Goal: Information Seeking & Learning: Find specific fact

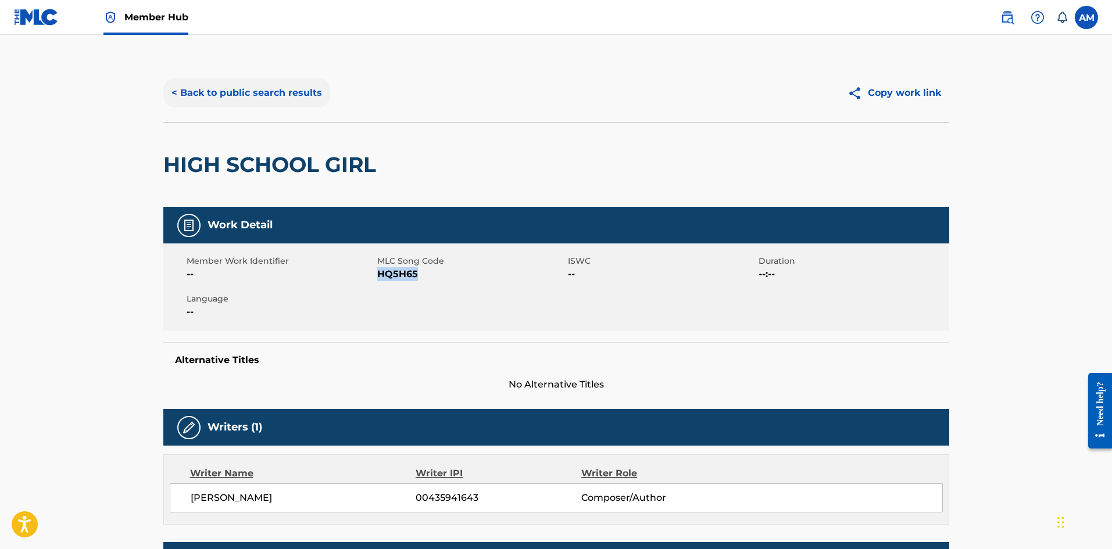
click at [217, 92] on button "< Back to public search results" at bounding box center [246, 92] width 167 height 29
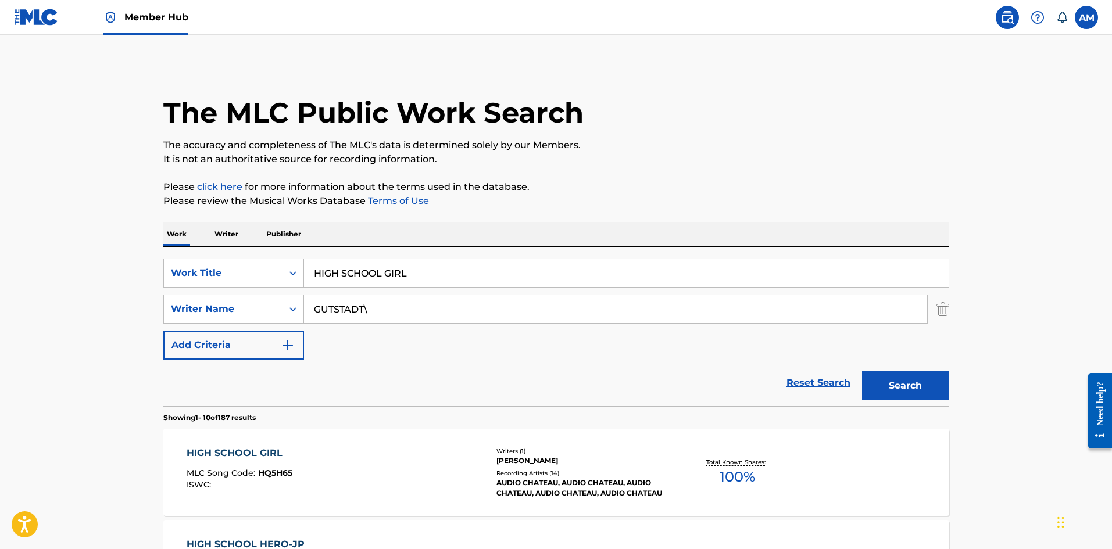
drag, startPoint x: 117, startPoint y: 291, endPoint x: 161, endPoint y: 296, distance: 44.4
paste input "I HATE YOUR EX-GIRLFRIEND"
type input "I HATE YOUR EX-GIRLFRIEND"
drag, startPoint x: 391, startPoint y: 317, endPoint x: 270, endPoint y: 315, distance: 120.9
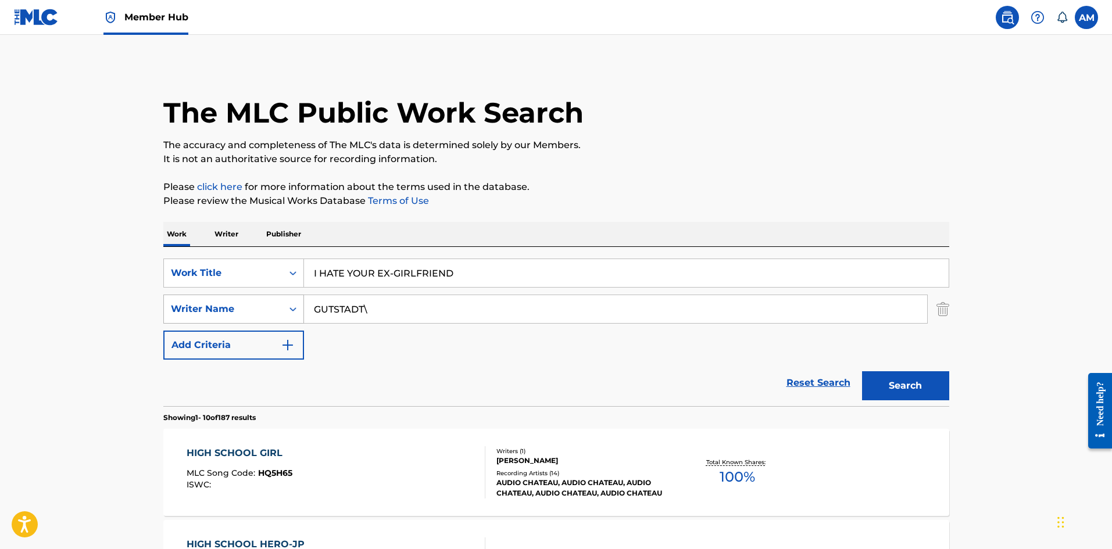
click at [270, 315] on div "SearchWithCriteria16834b73-bdb4-4ad5-ae5e-c2435b923a80 Writer Name [PERSON_NAME…" at bounding box center [556, 309] width 786 height 29
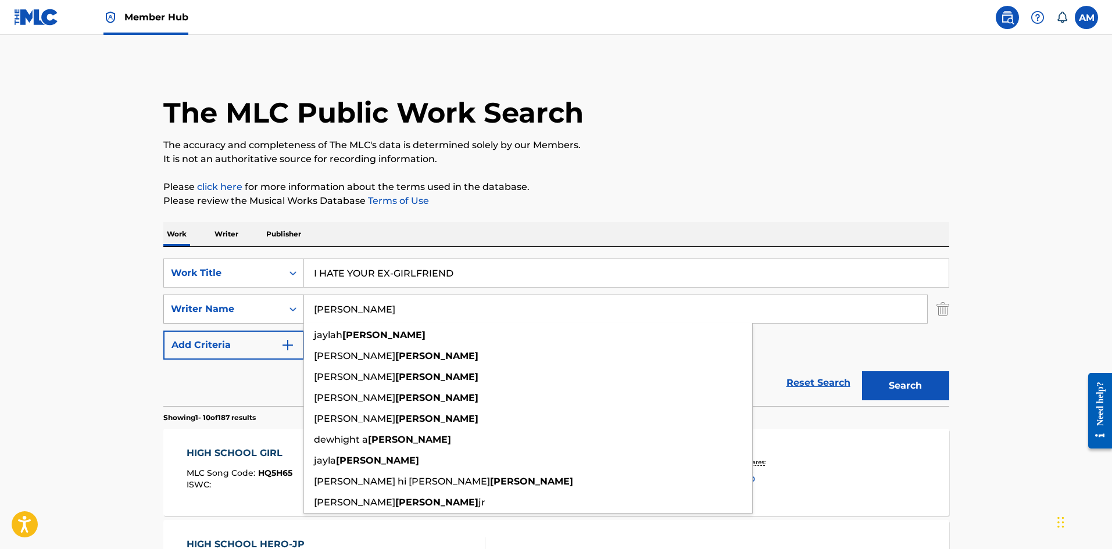
type input "[PERSON_NAME]"
click at [862, 371] on button "Search" at bounding box center [905, 385] width 87 height 29
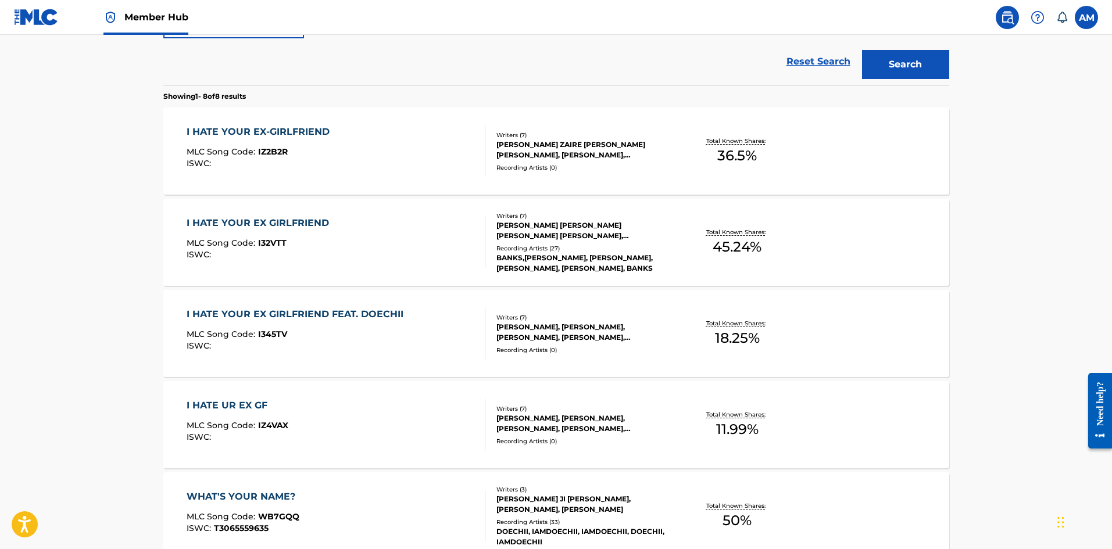
scroll to position [232, 0]
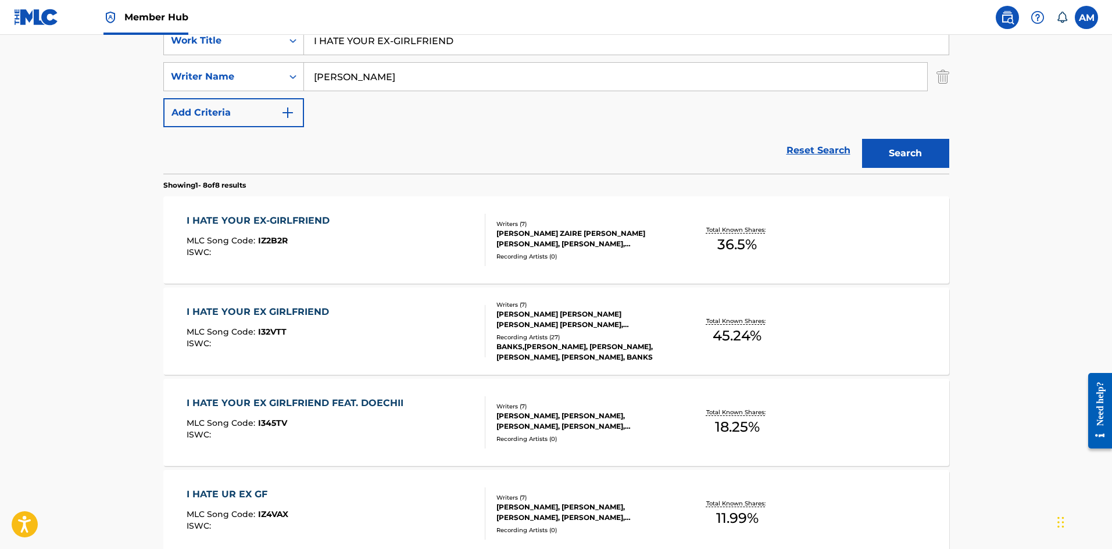
click at [363, 241] on div "I HATE YOUR EX-GIRLFRIEND MLC Song Code : IZ2B2R ISWC :" at bounding box center [336, 240] width 299 height 52
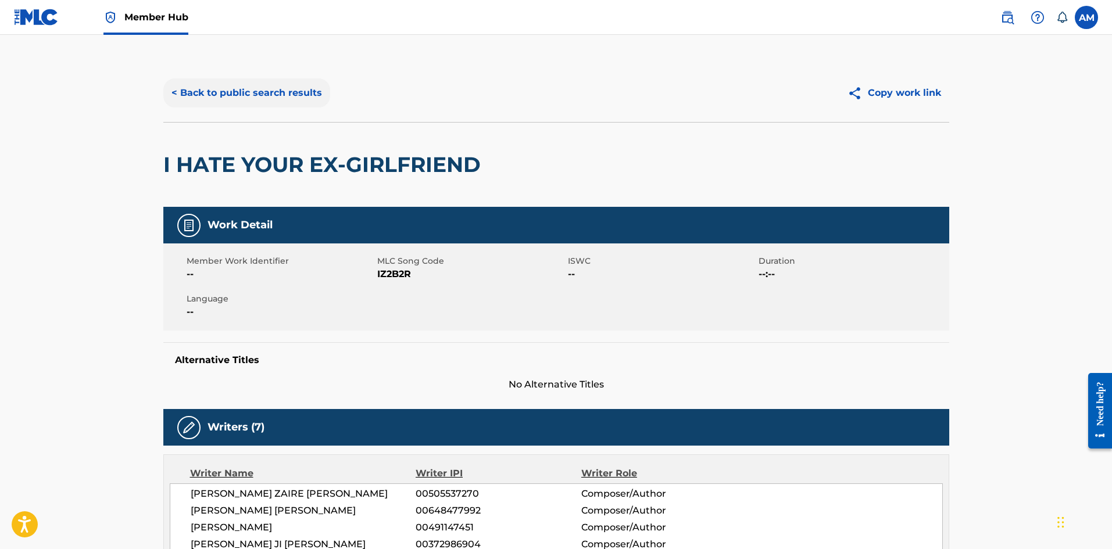
click at [263, 97] on button "< Back to public search results" at bounding box center [246, 92] width 167 height 29
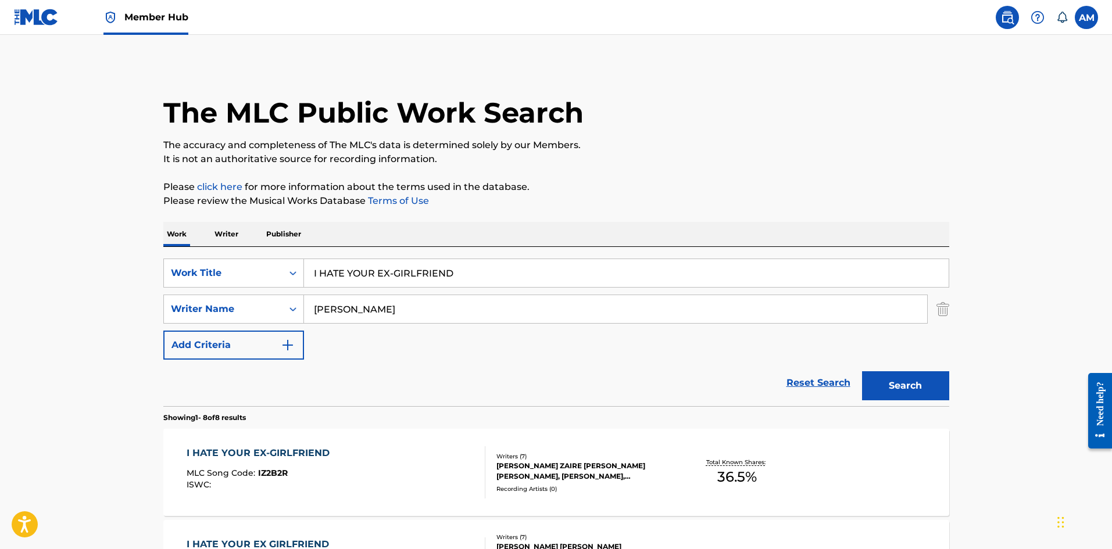
scroll to position [232, 0]
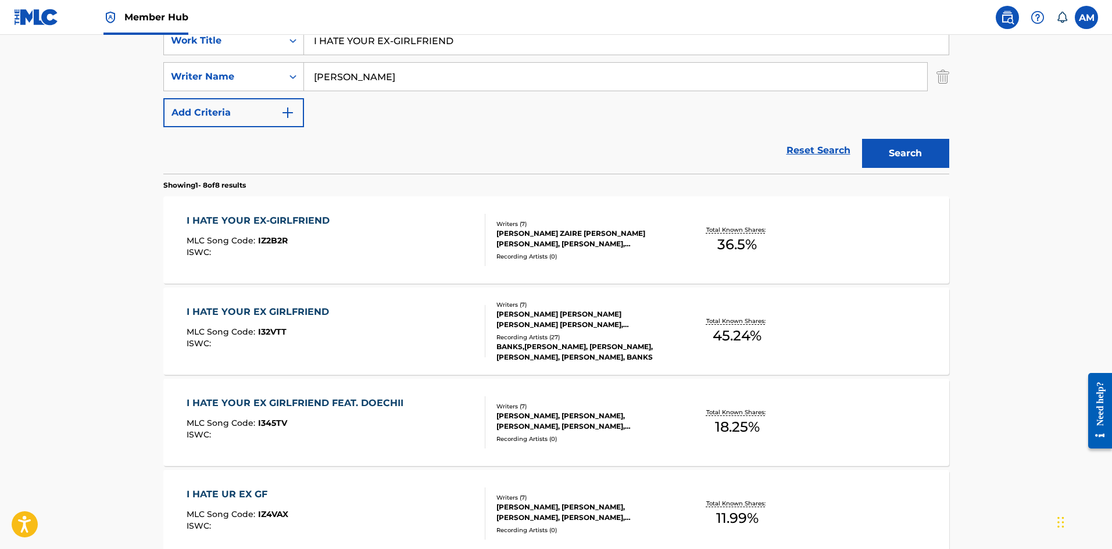
click at [453, 340] on div "I HATE YOUR EX GIRLFRIEND MLC Song Code : I32VTT ISWC :" at bounding box center [336, 331] width 299 height 52
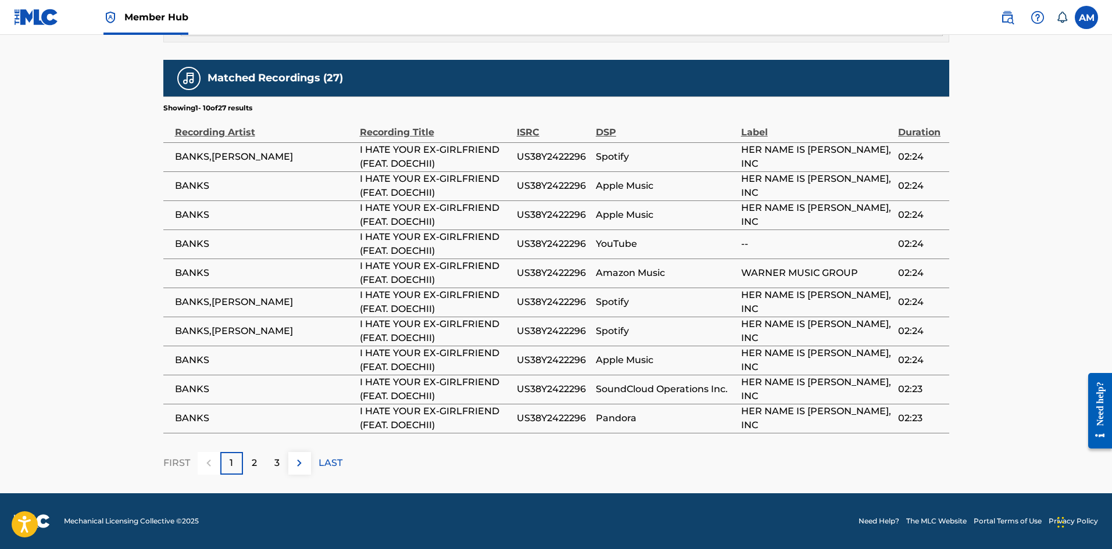
scroll to position [1673, 0]
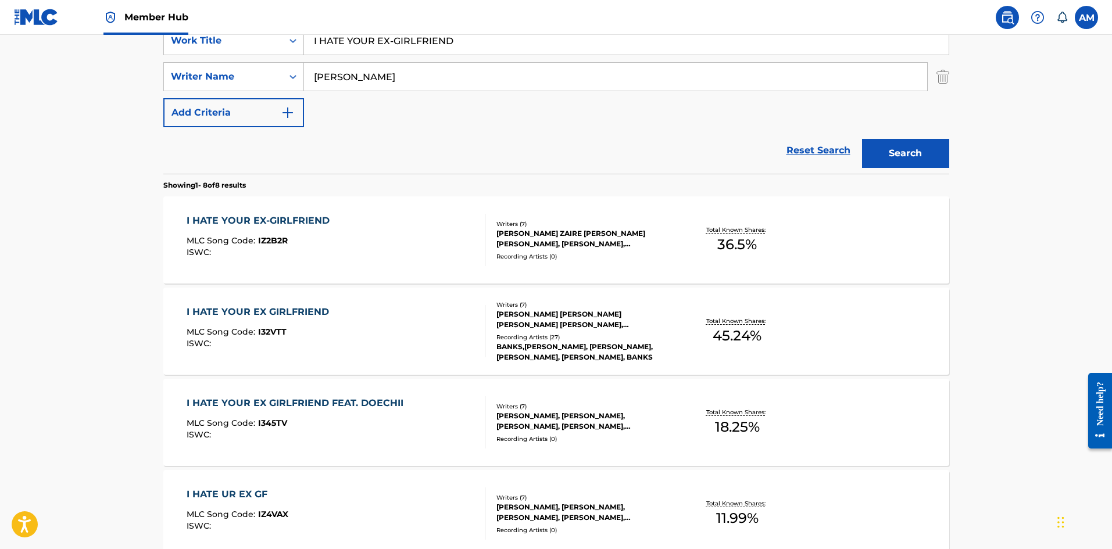
click at [356, 411] on div "I HATE YOUR EX GIRLFRIEND FEAT. DOECHII MLC Song Code : I345TV ISWC :" at bounding box center [298, 422] width 223 height 52
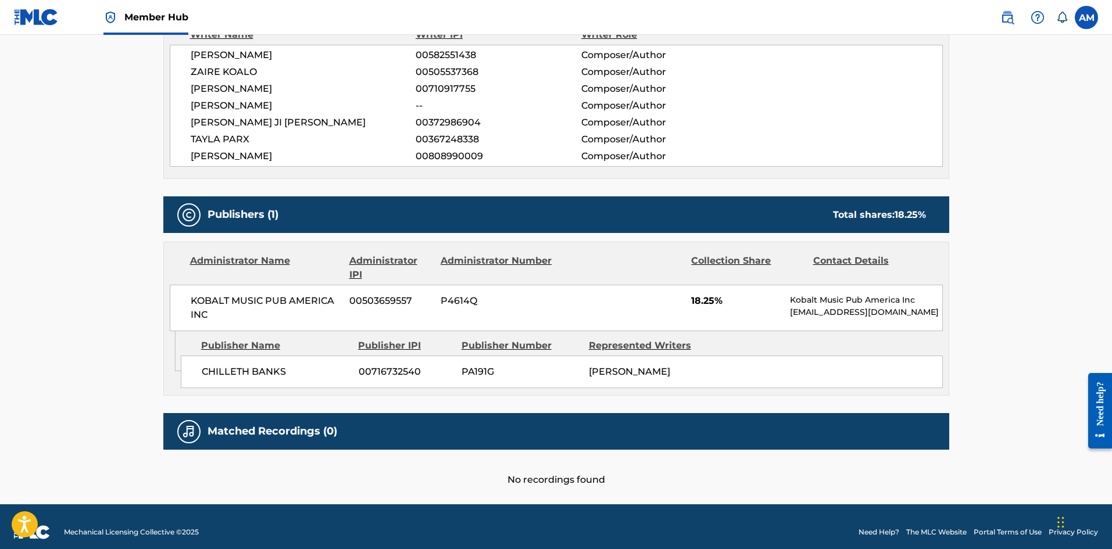
scroll to position [476, 0]
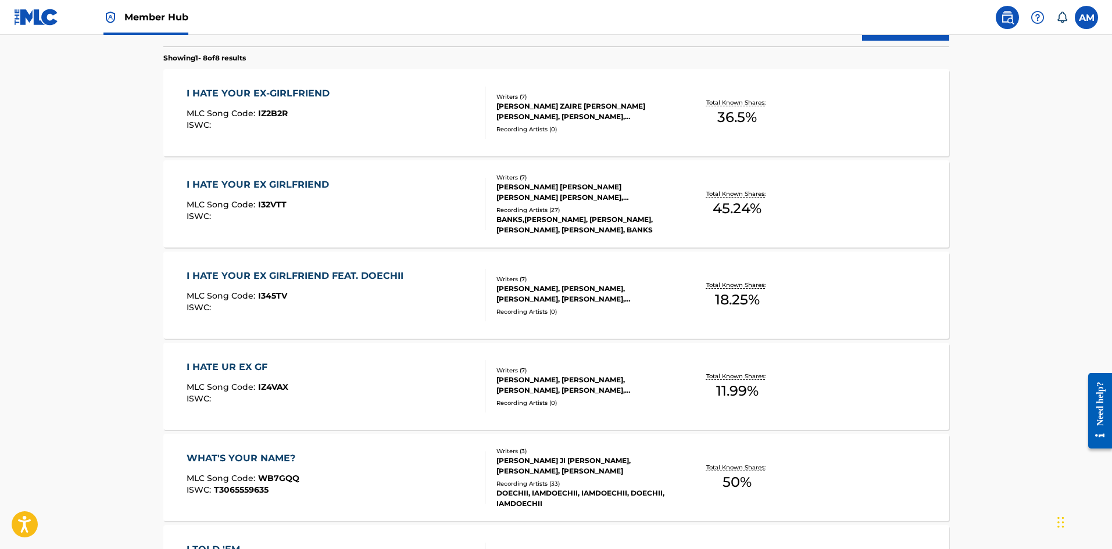
scroll to position [407, 0]
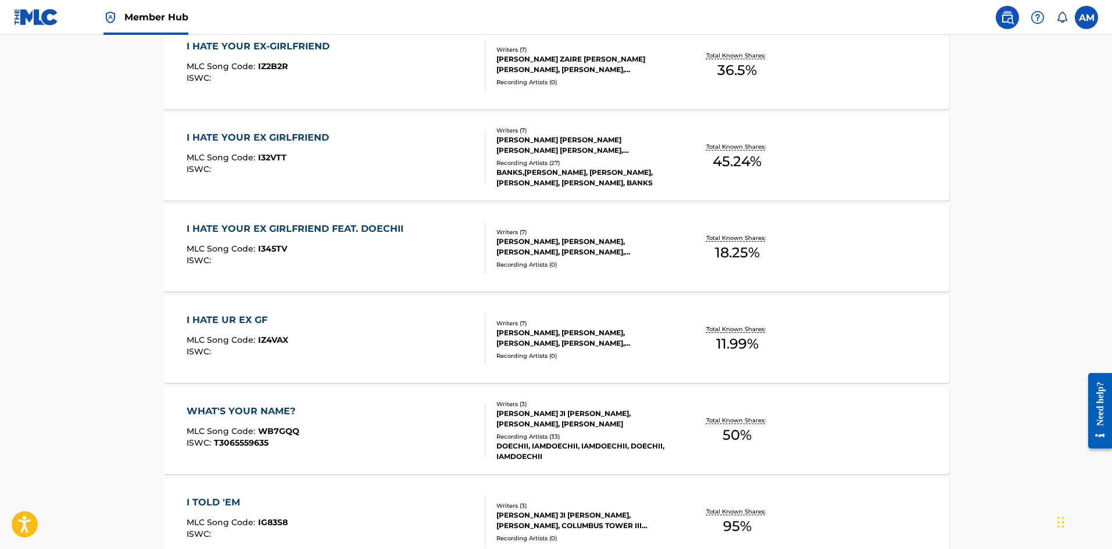
click at [348, 339] on div "I HATE UR EX GF MLC Song Code : IZ4VAX ISWC :" at bounding box center [336, 339] width 299 height 52
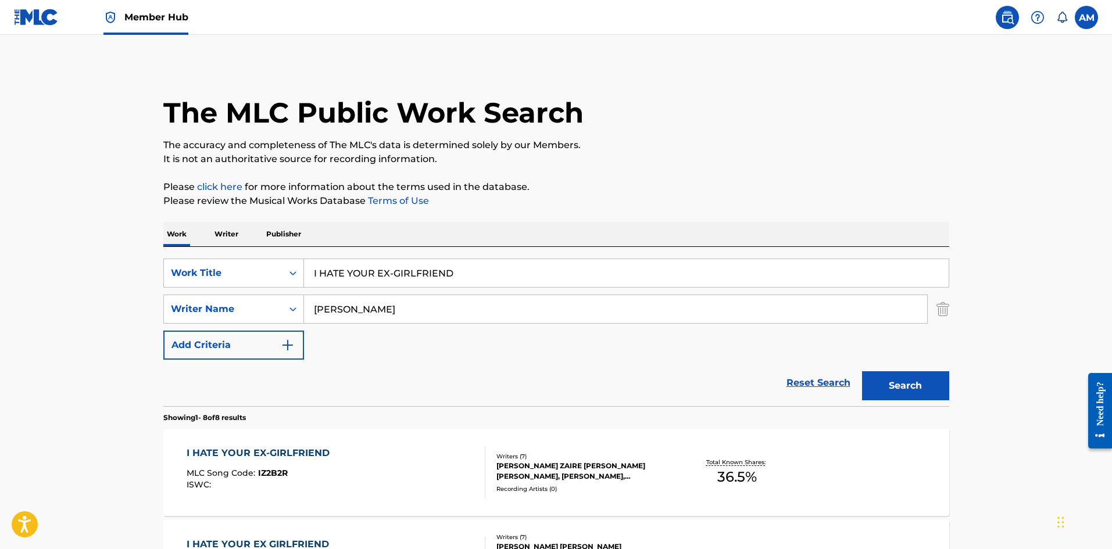
scroll to position [473, 0]
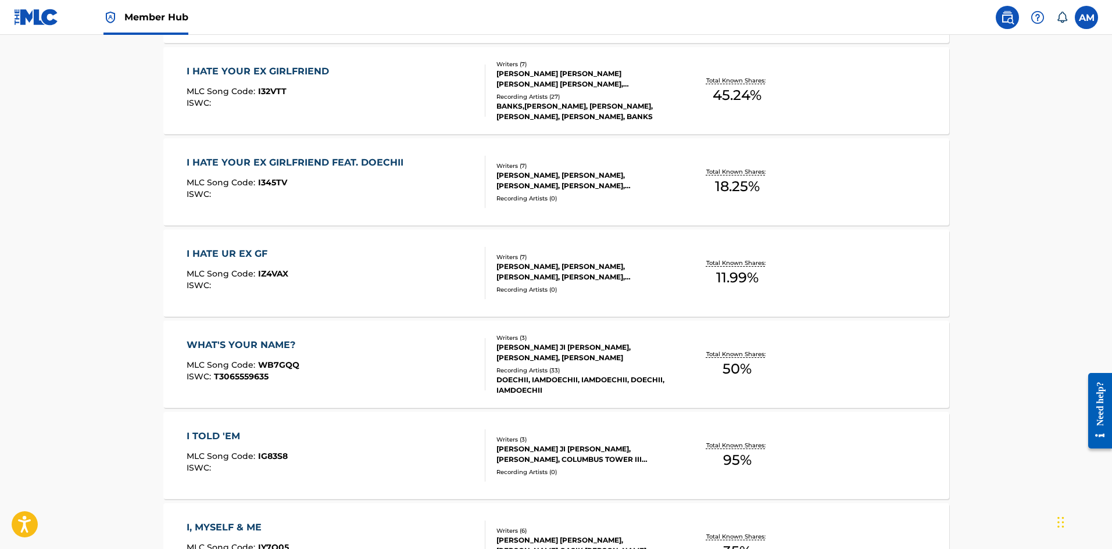
click at [360, 182] on div "MLC Song Code : I345TV" at bounding box center [298, 184] width 223 height 12
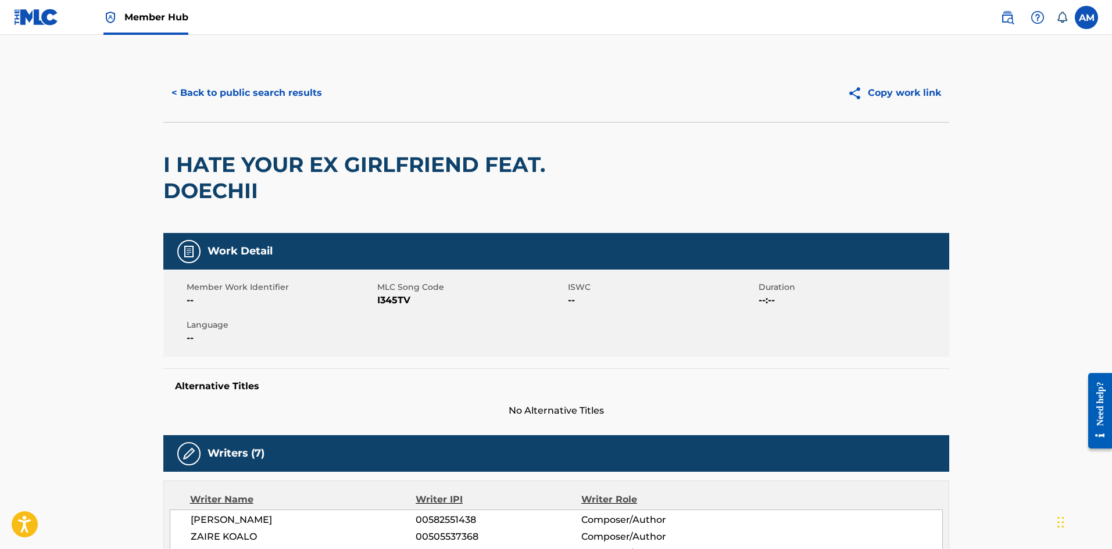
click at [399, 304] on span "I345TV" at bounding box center [471, 300] width 188 height 14
copy span "I345TV"
click at [264, 92] on button "< Back to public search results" at bounding box center [246, 92] width 167 height 29
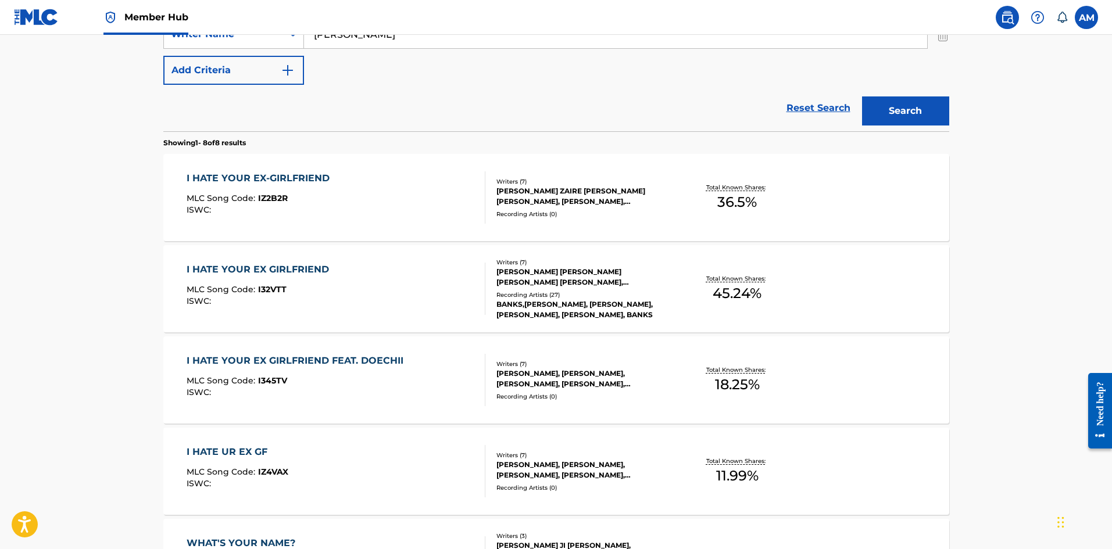
scroll to position [249, 0]
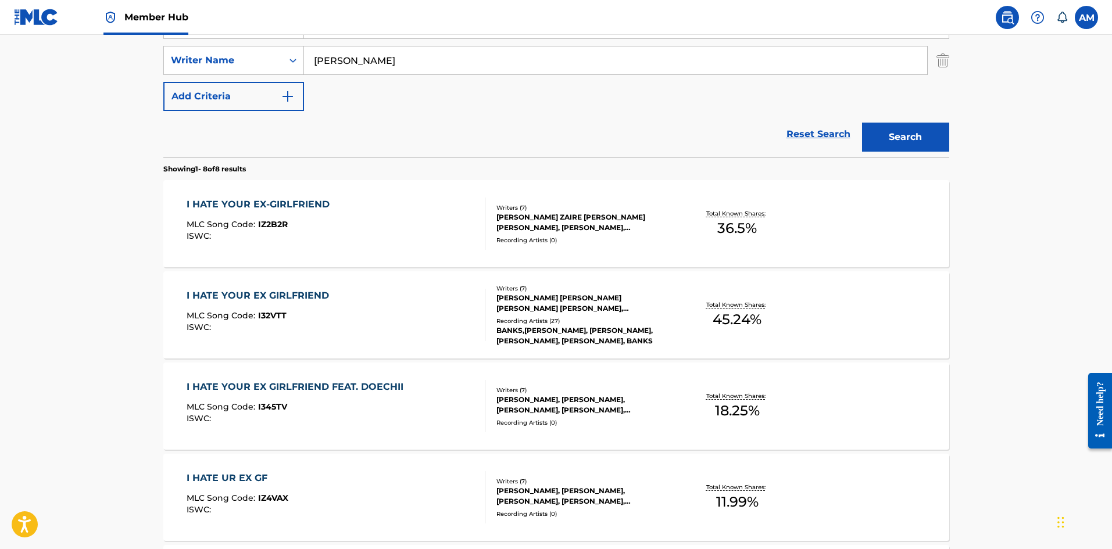
click at [327, 303] on div "I HATE YOUR EX GIRLFRIEND MLC Song Code : I32VTT ISWC :" at bounding box center [261, 315] width 148 height 52
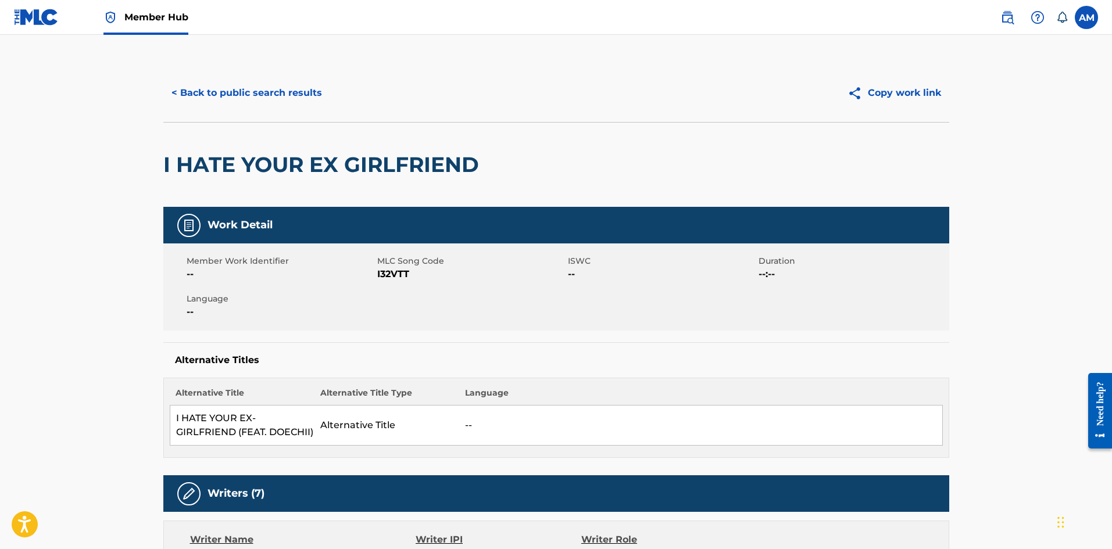
click at [397, 274] on span "I32VTT" at bounding box center [471, 274] width 188 height 14
copy span "I32VTT"
click at [254, 98] on button "< Back to public search results" at bounding box center [246, 92] width 167 height 29
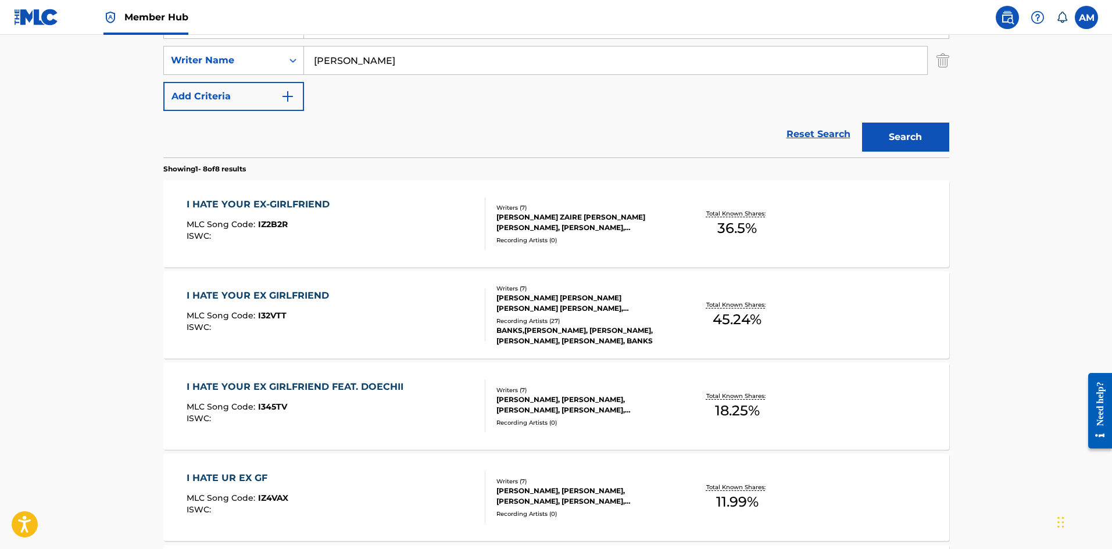
scroll to position [74, 0]
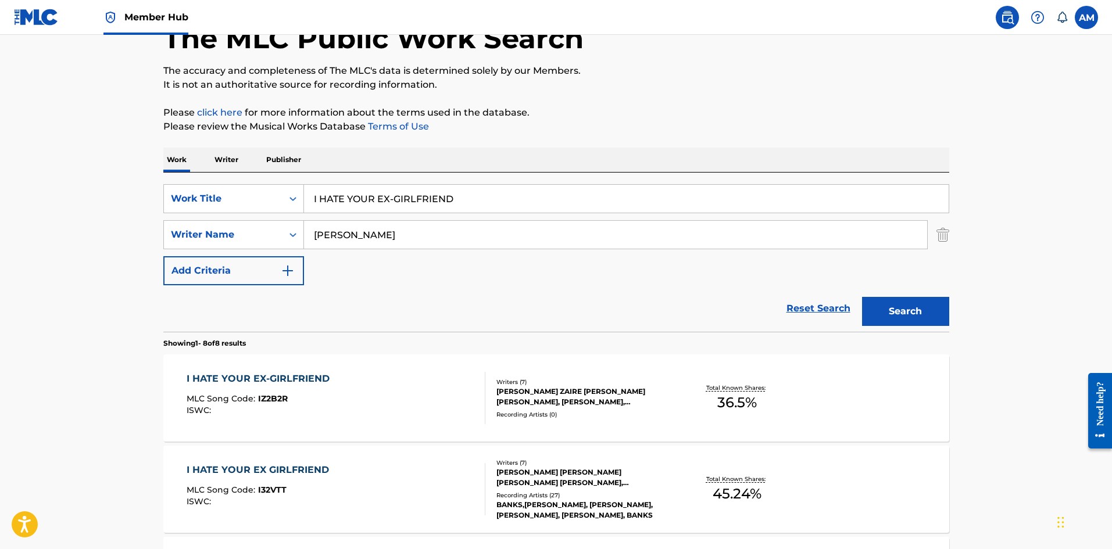
drag, startPoint x: 473, startPoint y: 195, endPoint x: 77, endPoint y: 198, distance: 395.7
click at [77, 198] on main "The MLC Public Work Search The accuracy and completeness of The MLC's data is d…" at bounding box center [556, 550] width 1112 height 1180
paste input "UNIVERSAL SWAMP ANTHEM"
type input "UNIVERSAL SWAMP ANTHEM"
drag, startPoint x: 886, startPoint y: 306, endPoint x: 880, endPoint y: 309, distance: 6.3
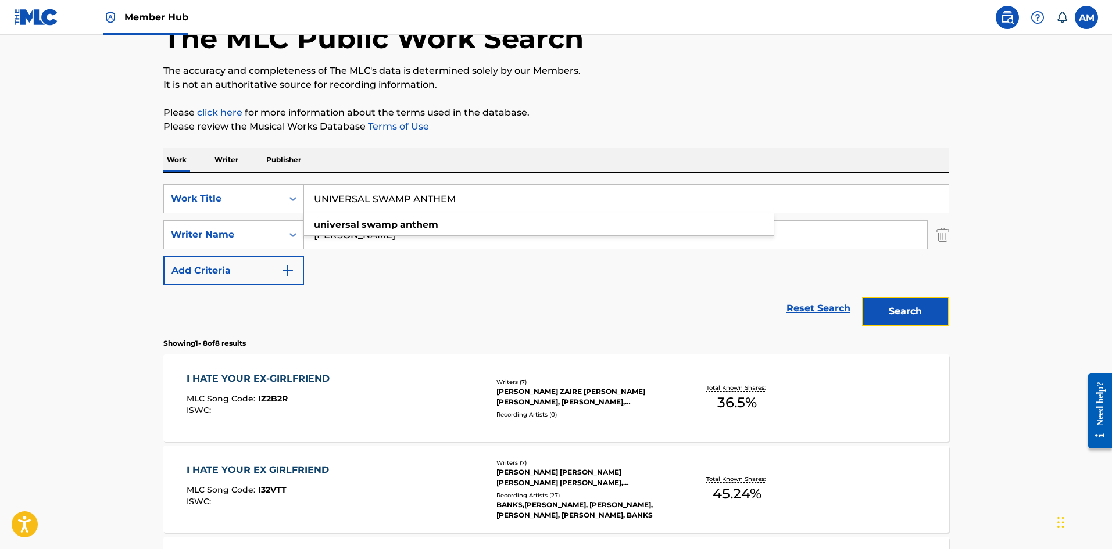
click at [885, 306] on button "Search" at bounding box center [905, 311] width 87 height 29
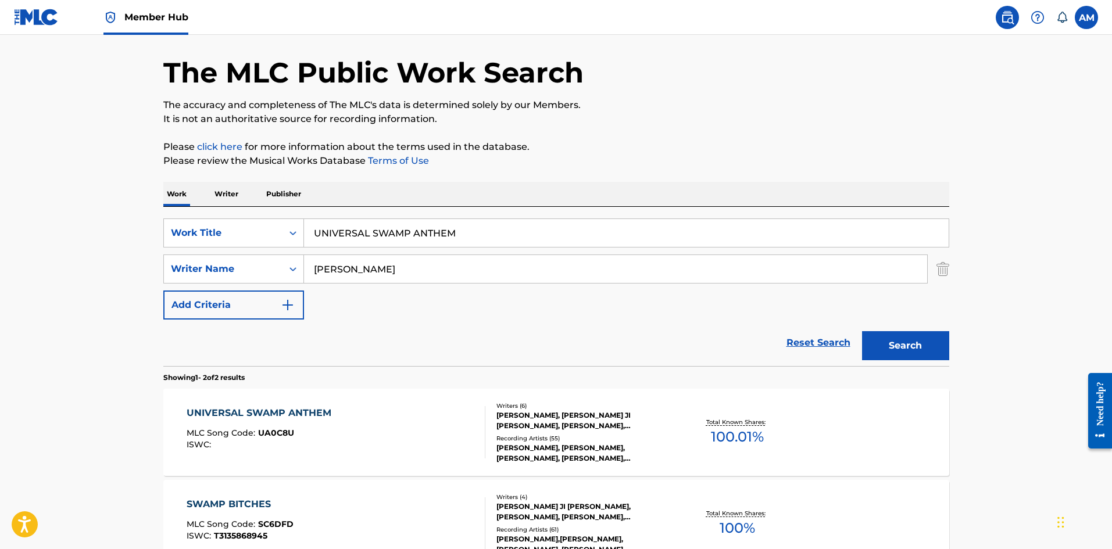
scroll to position [174, 0]
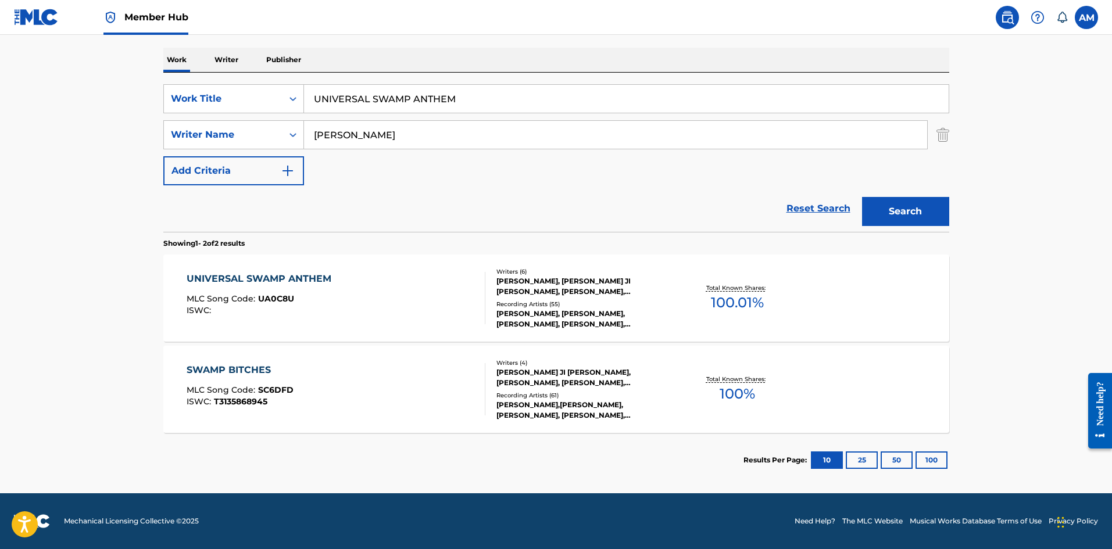
click at [378, 309] on div "UNIVERSAL SWAMP ANTHEM MLC Song Code : UA0C8U ISWC :" at bounding box center [336, 298] width 299 height 52
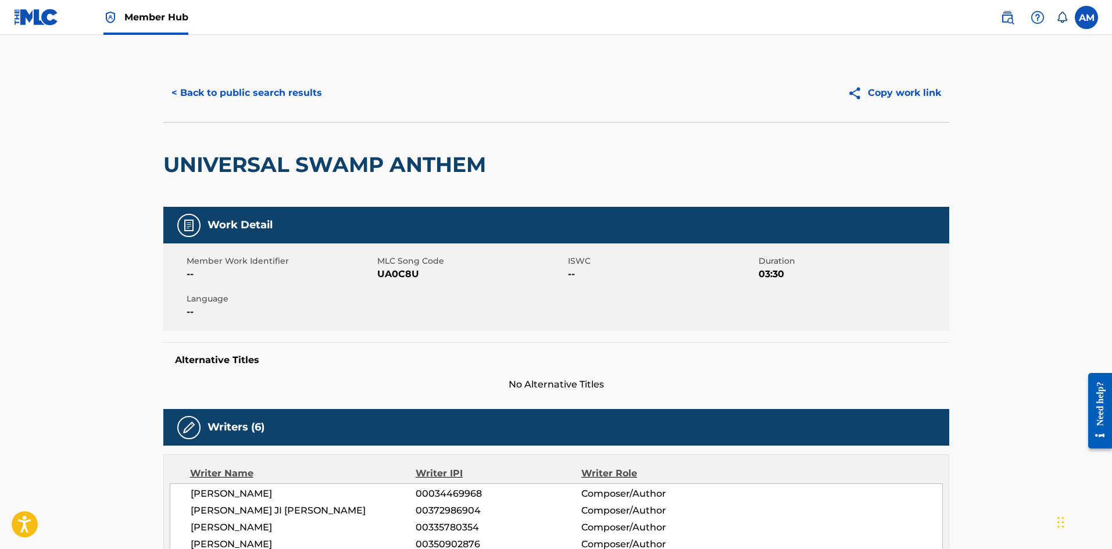
click at [411, 271] on span "UA0C8U" at bounding box center [471, 274] width 188 height 14
copy span "UA0C8U"
click at [245, 97] on button "< Back to public search results" at bounding box center [246, 92] width 167 height 29
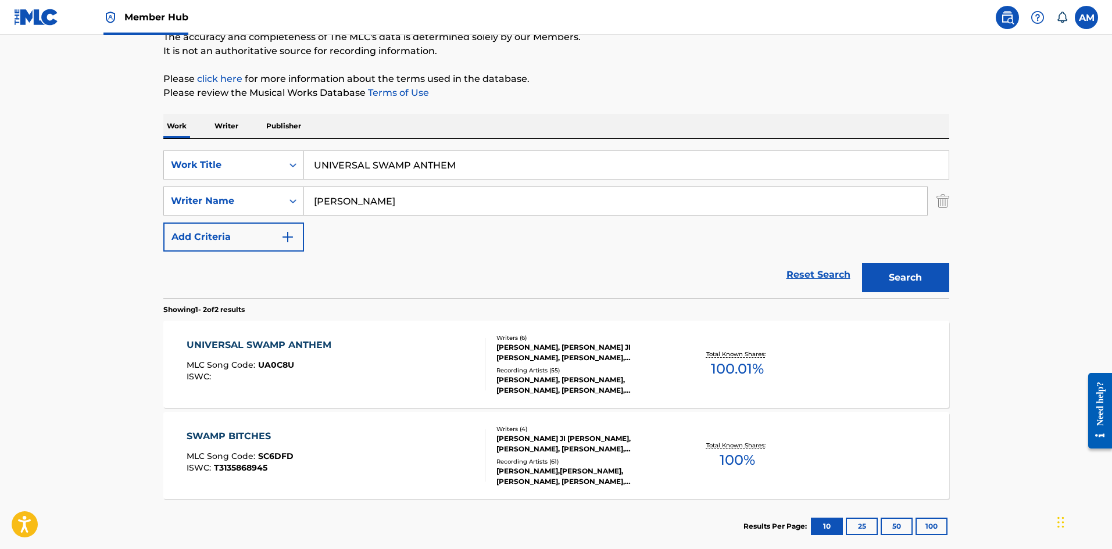
drag, startPoint x: 471, startPoint y: 167, endPoint x: 23, endPoint y: 153, distance: 448.8
click at [23, 153] on main "The MLC Public Work Search The accuracy and completeness of The MLC's data is d…" at bounding box center [556, 243] width 1112 height 633
paste input "HOW DOES IT FEEL?"
type input "HOW DOES IT FEEL?"
click at [922, 277] on button "Search" at bounding box center [905, 277] width 87 height 29
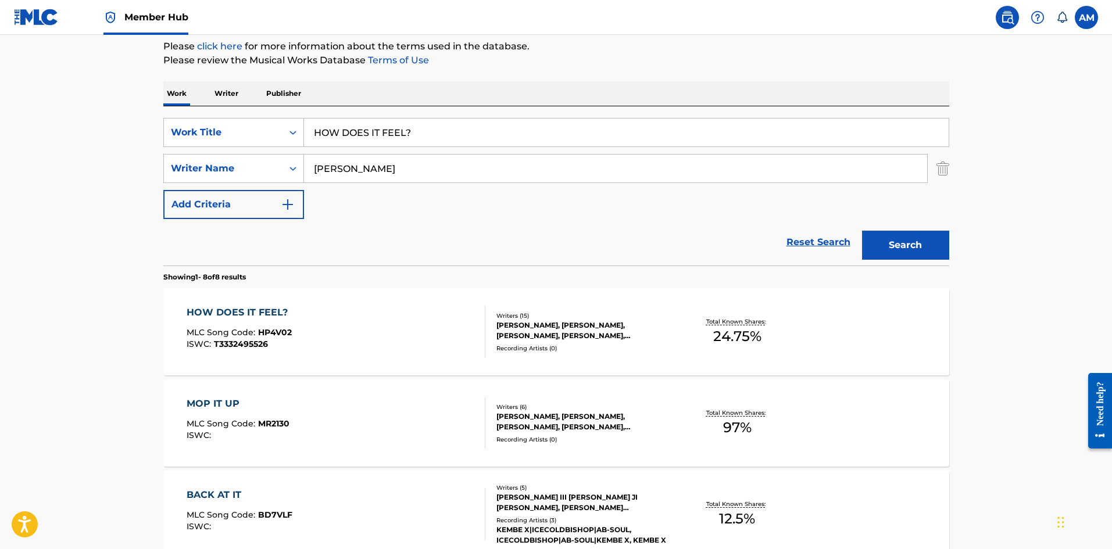
scroll to position [174, 0]
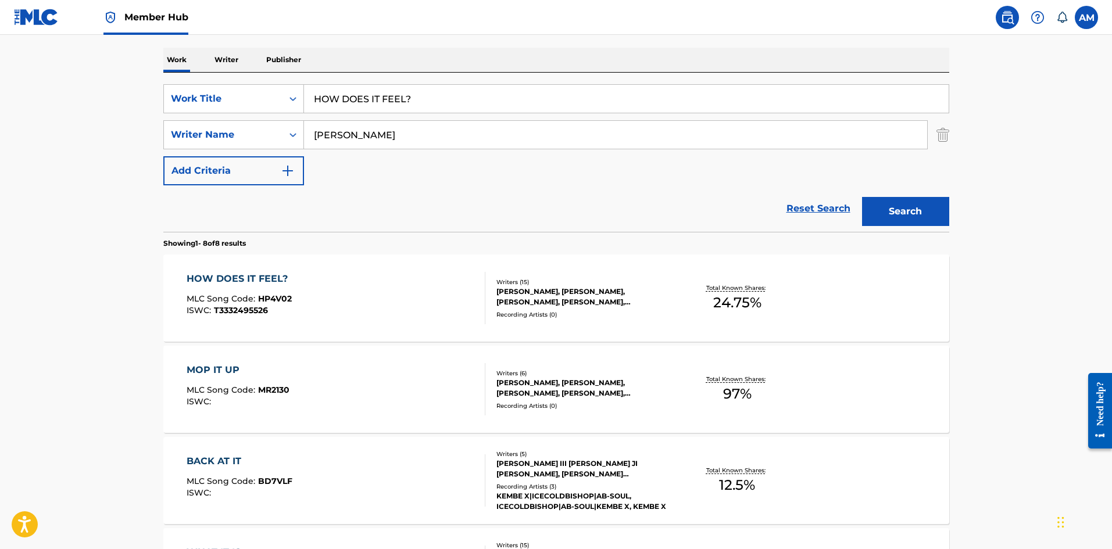
click at [370, 300] on div "HOW DOES IT FEEL? MLC Song Code : HP4V02 ISWC : T3332495526" at bounding box center [336, 298] width 299 height 52
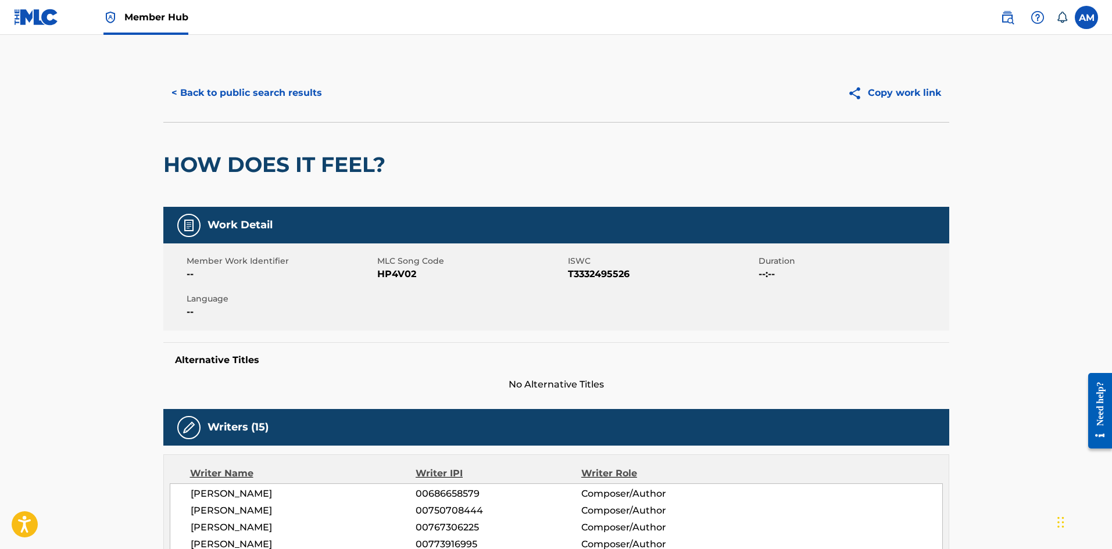
click at [406, 275] on span "HP4V02" at bounding box center [471, 274] width 188 height 14
copy span "HP4V02"
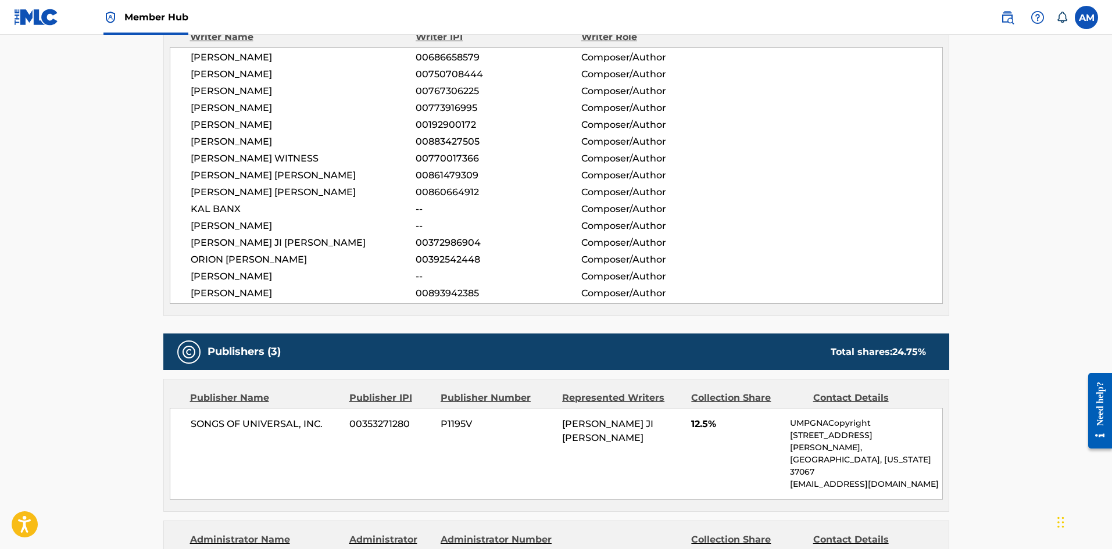
scroll to position [232, 0]
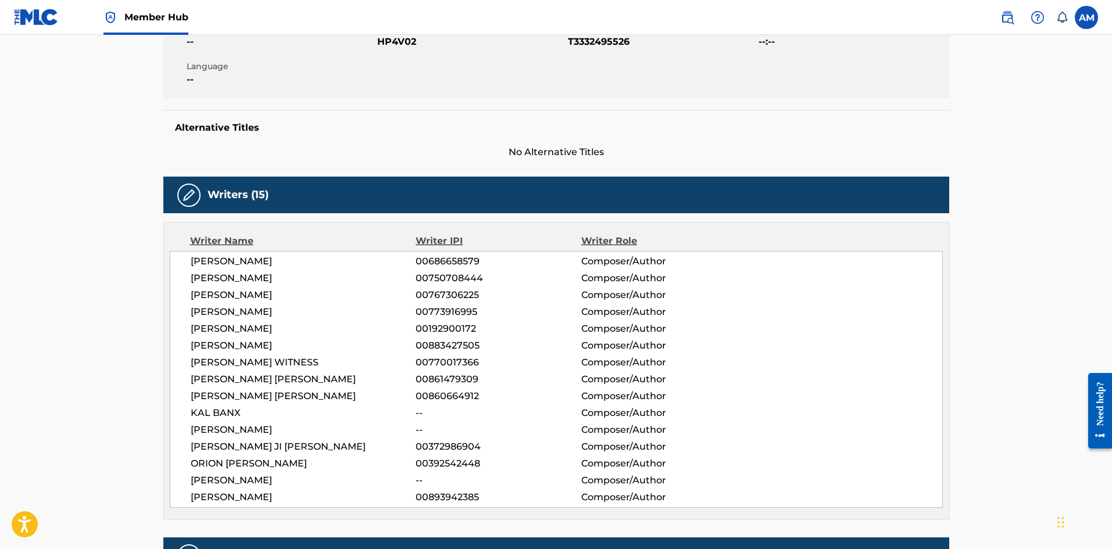
scroll to position [174, 0]
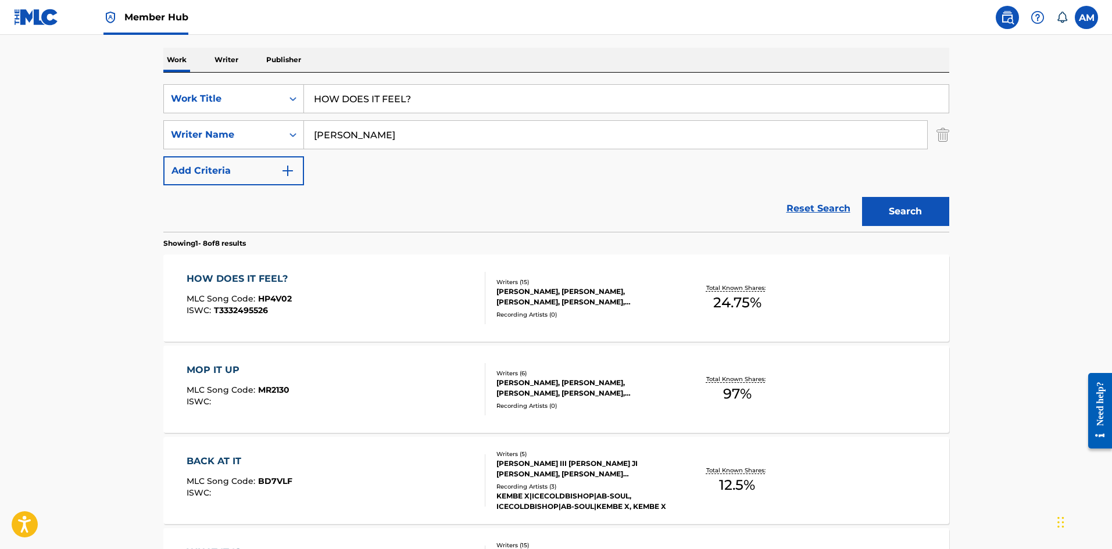
drag, startPoint x: 438, startPoint y: 92, endPoint x: 112, endPoint y: 101, distance: 326.1
click at [112, 102] on main "The MLC Public Work Search The accuracy and completeness of The MLC's data is d…" at bounding box center [556, 451] width 1112 height 1180
paste input "BRA-LESS"
type input "BRA-LESS"
click at [892, 213] on button "Search" at bounding box center [905, 211] width 87 height 29
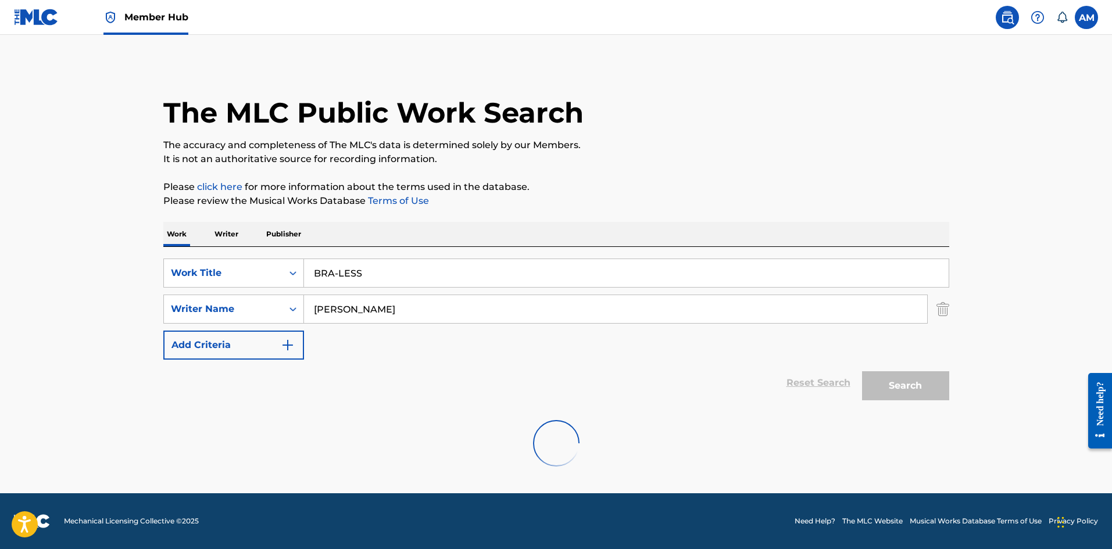
scroll to position [0, 0]
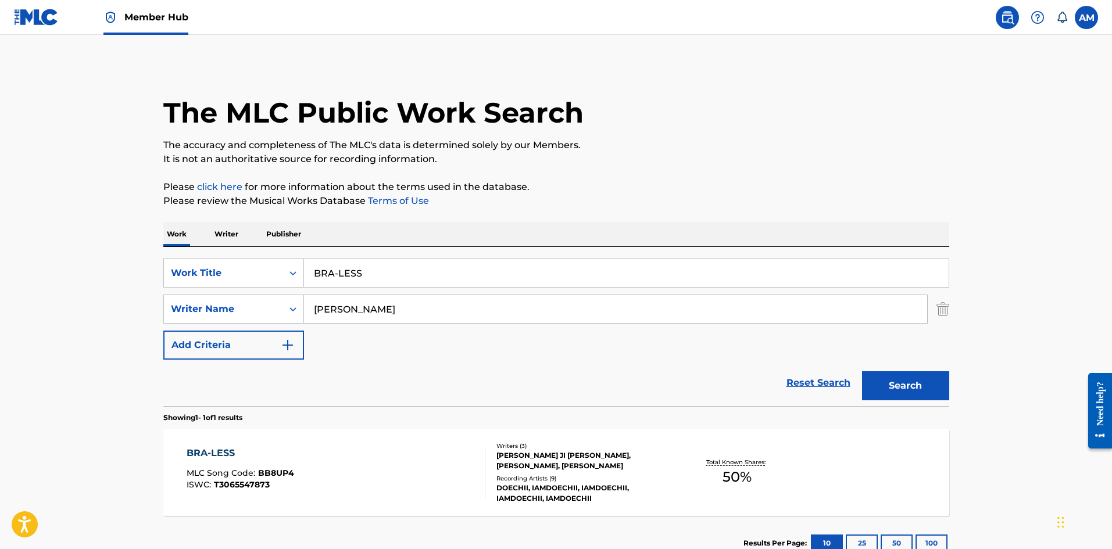
click at [352, 478] on div "BRA-LESS MLC Song Code : BB8UP4 ISWC : T3065547873" at bounding box center [336, 472] width 299 height 52
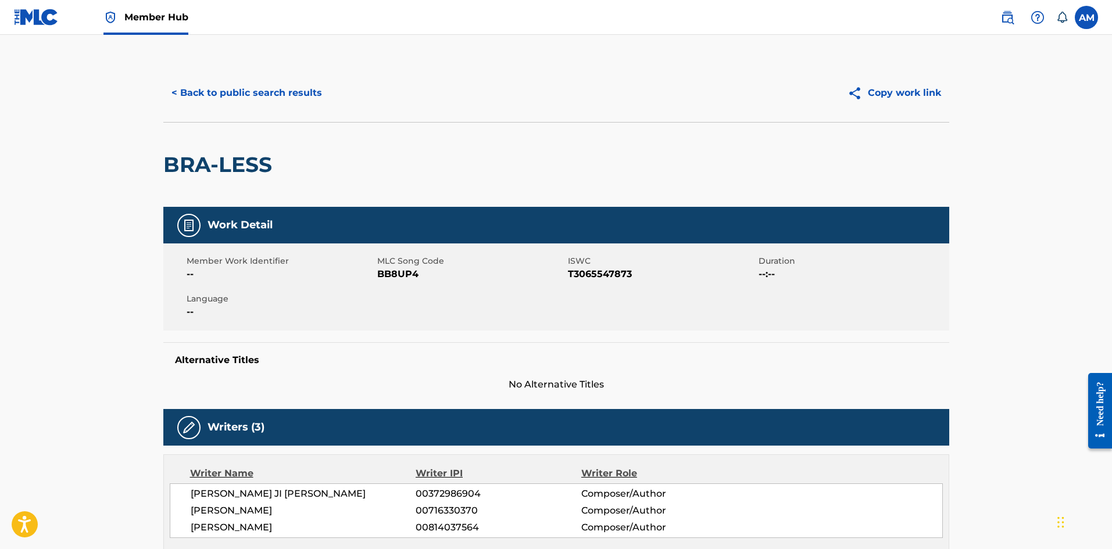
click at [399, 272] on span "BB8UP4" at bounding box center [471, 274] width 188 height 14
copy span "BB8UP4"
click at [213, 88] on button "< Back to public search results" at bounding box center [246, 92] width 167 height 29
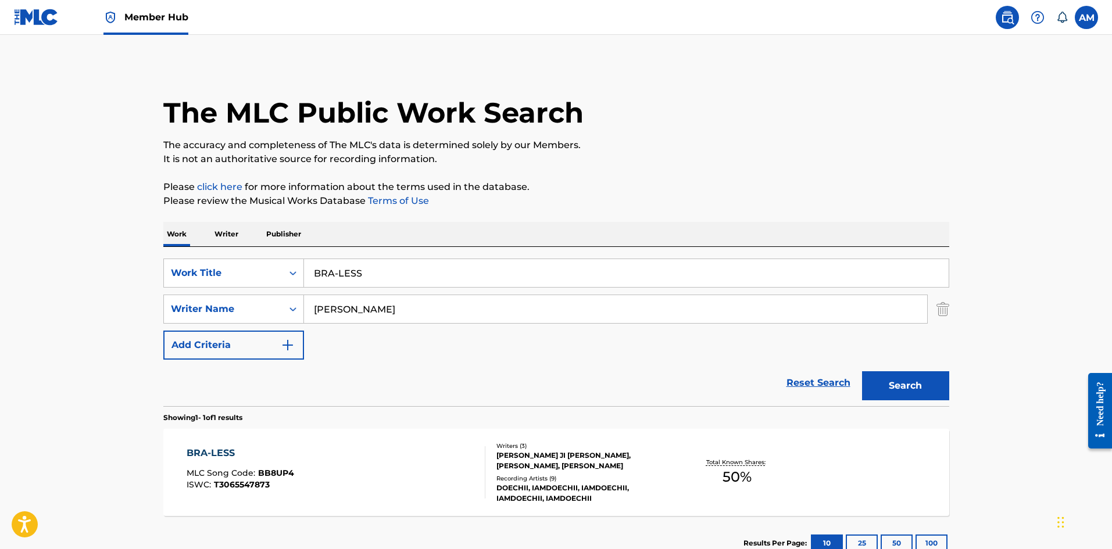
click at [102, 277] on main "The MLC Public Work Search The accuracy and completeness of The MLC's data is d…" at bounding box center [556, 306] width 1112 height 542
paste input "I TOLD 'EM"
type input "I TOLD 'EM"
click at [893, 384] on button "Search" at bounding box center [905, 385] width 87 height 29
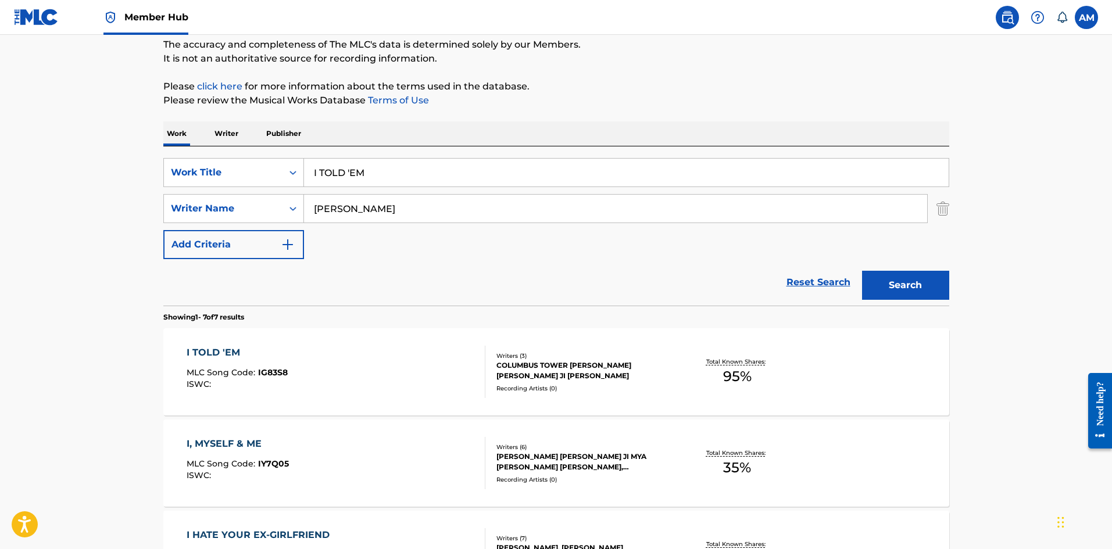
scroll to position [116, 0]
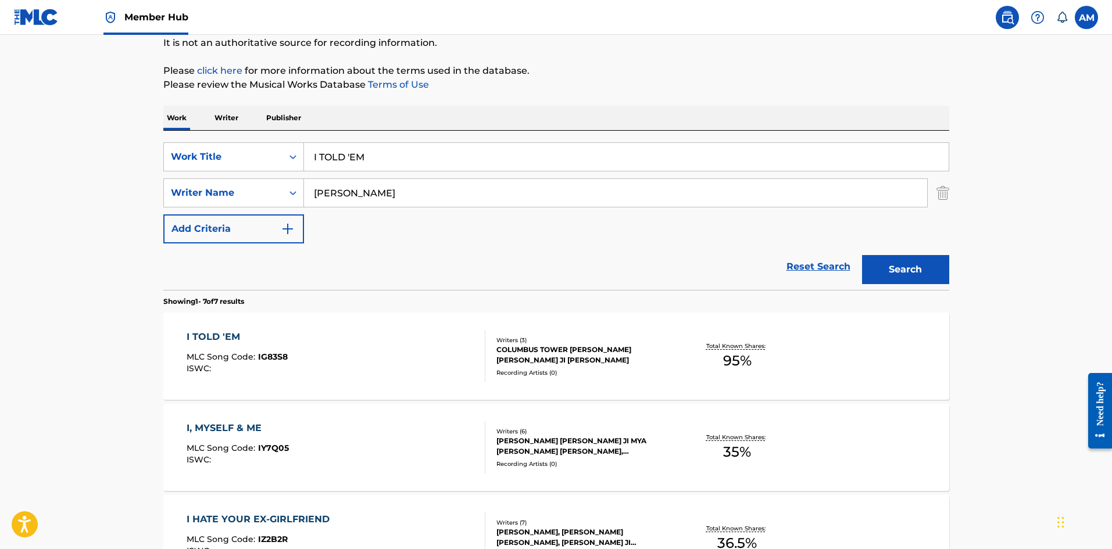
click at [301, 360] on div "I TOLD 'EM MLC Song Code : IG83S8 ISWC :" at bounding box center [336, 356] width 299 height 52
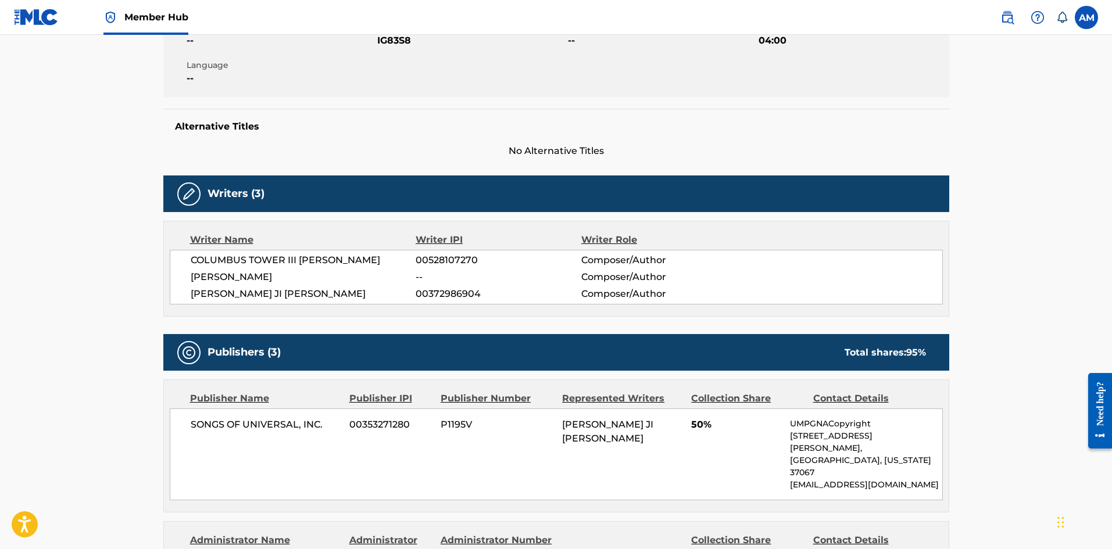
scroll to position [232, 0]
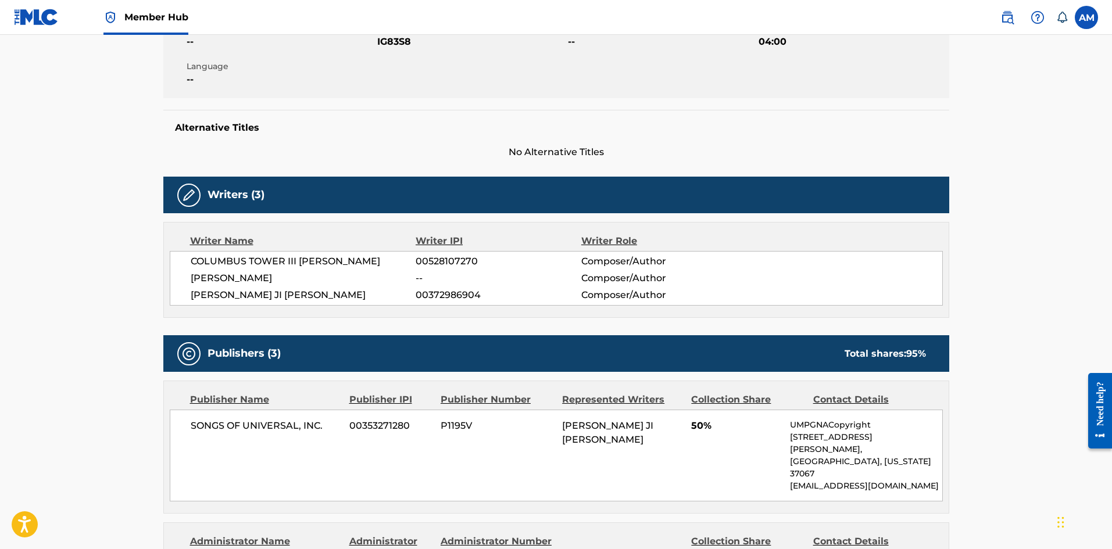
click at [396, 44] on span "IG83S8" at bounding box center [471, 42] width 188 height 14
click at [396, 43] on span "IG83S8" at bounding box center [471, 42] width 188 height 14
copy span "IG83S8"
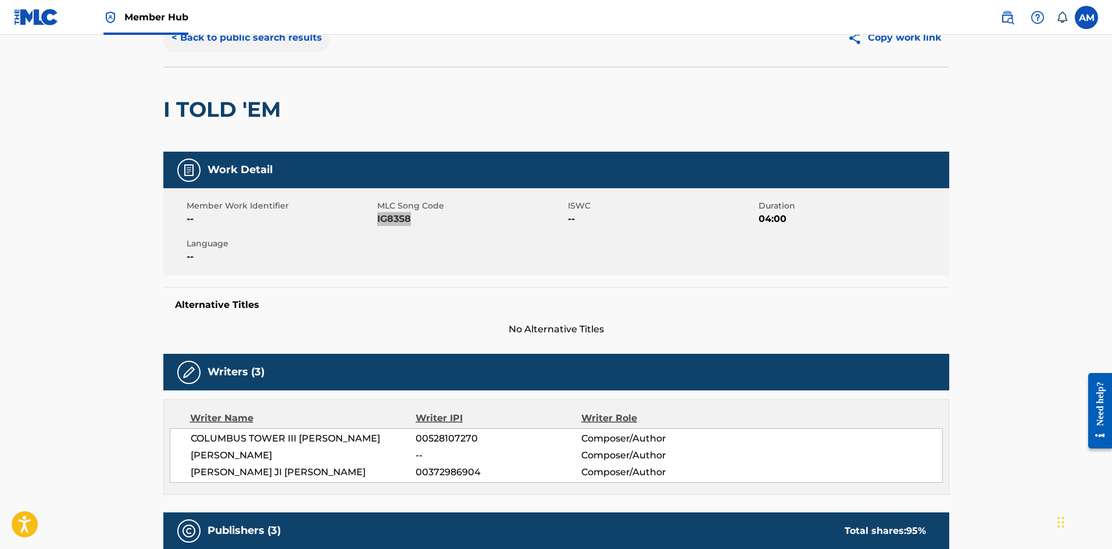
scroll to position [0, 0]
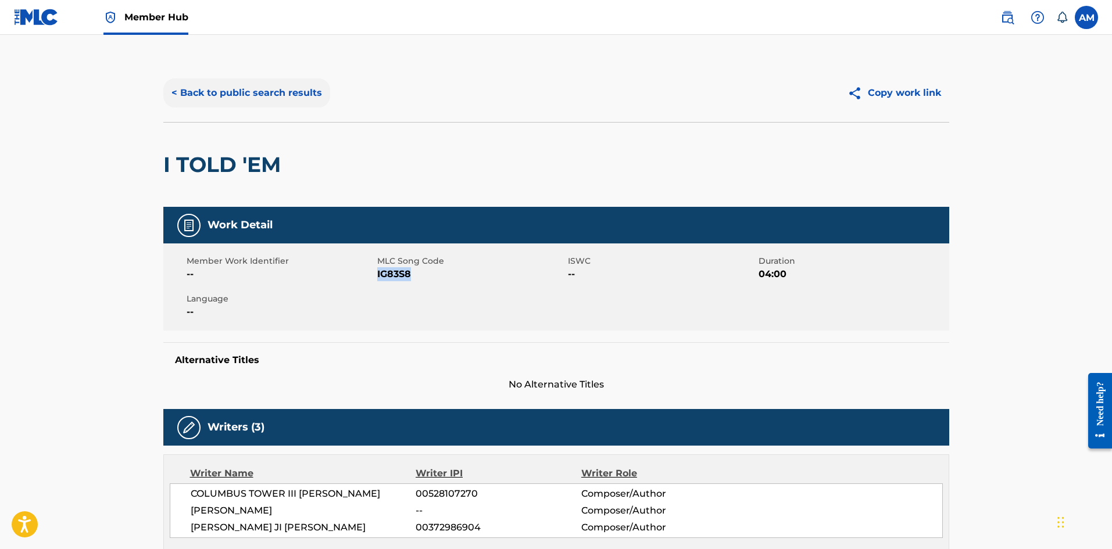
click at [249, 92] on button "< Back to public search results" at bounding box center [246, 92] width 167 height 29
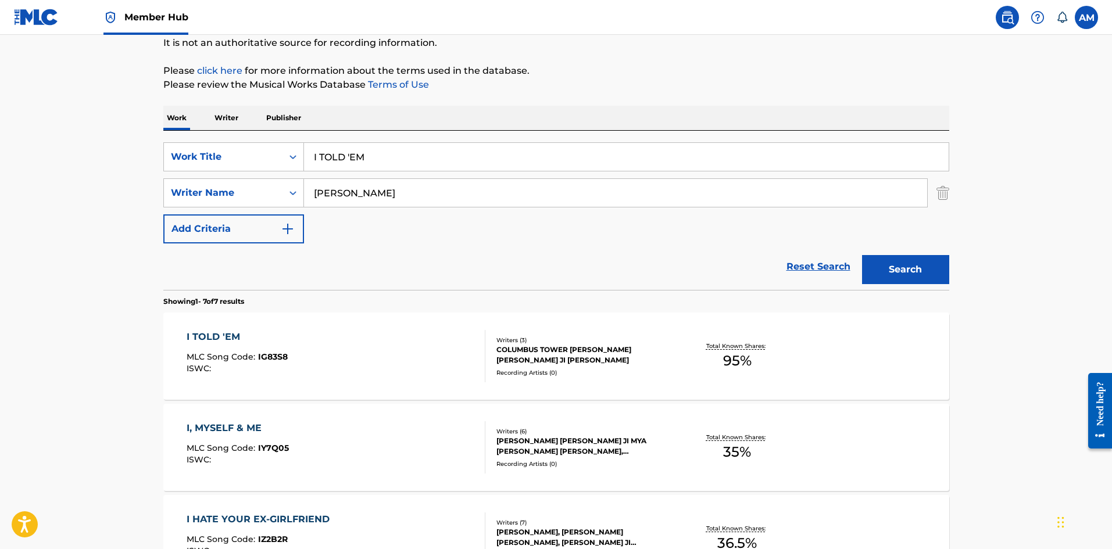
drag, startPoint x: 383, startPoint y: 155, endPoint x: 12, endPoint y: 161, distance: 371.3
click at [12, 161] on main "The MLC Public Work Search The accuracy and completeness of The MLC's data is d…" at bounding box center [556, 463] width 1112 height 1089
paste input "HIGH SCHOOL GIRL"
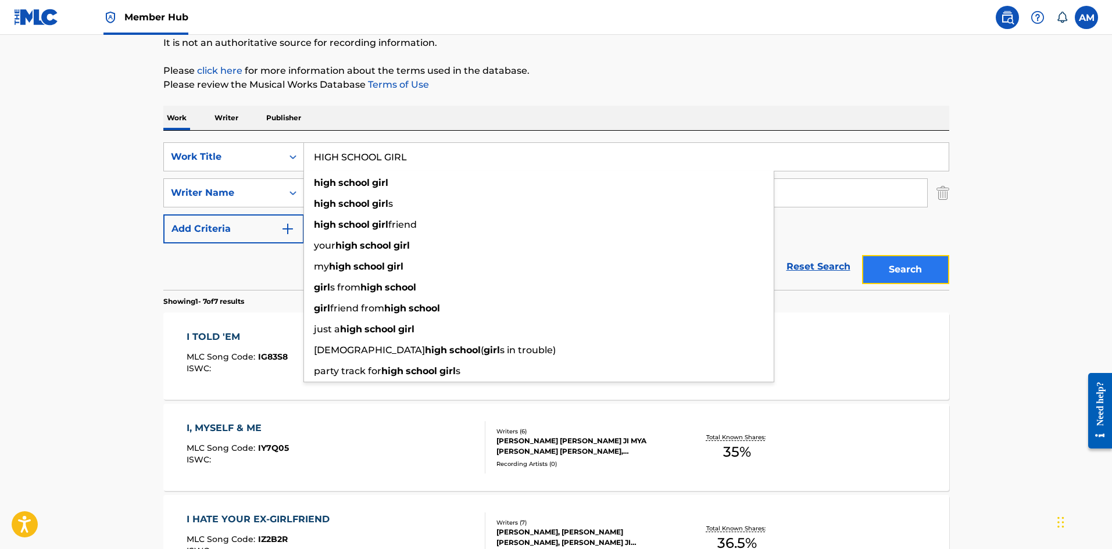
click at [906, 260] on button "Search" at bounding box center [905, 269] width 87 height 29
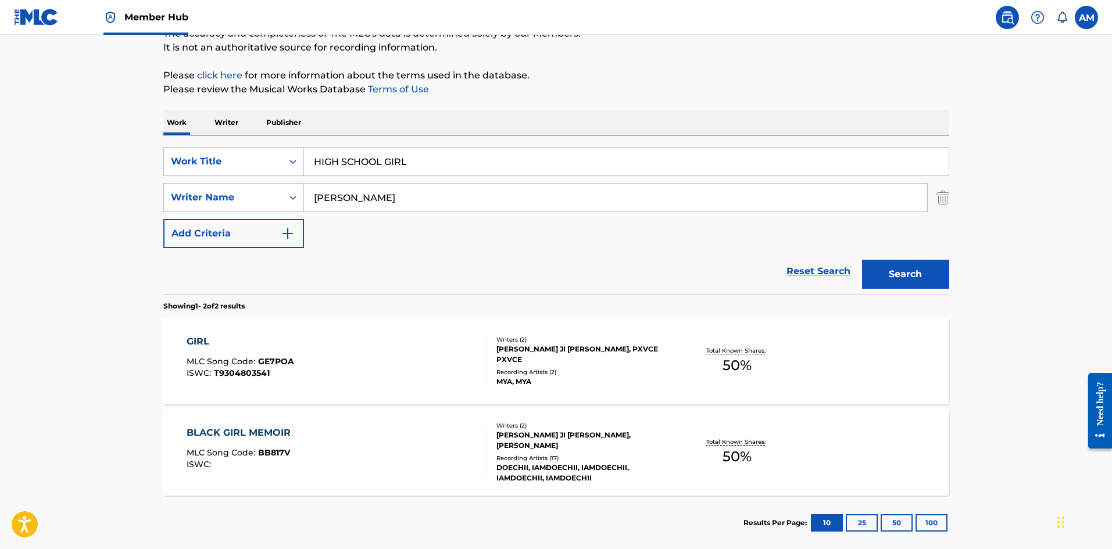
scroll to position [58, 0]
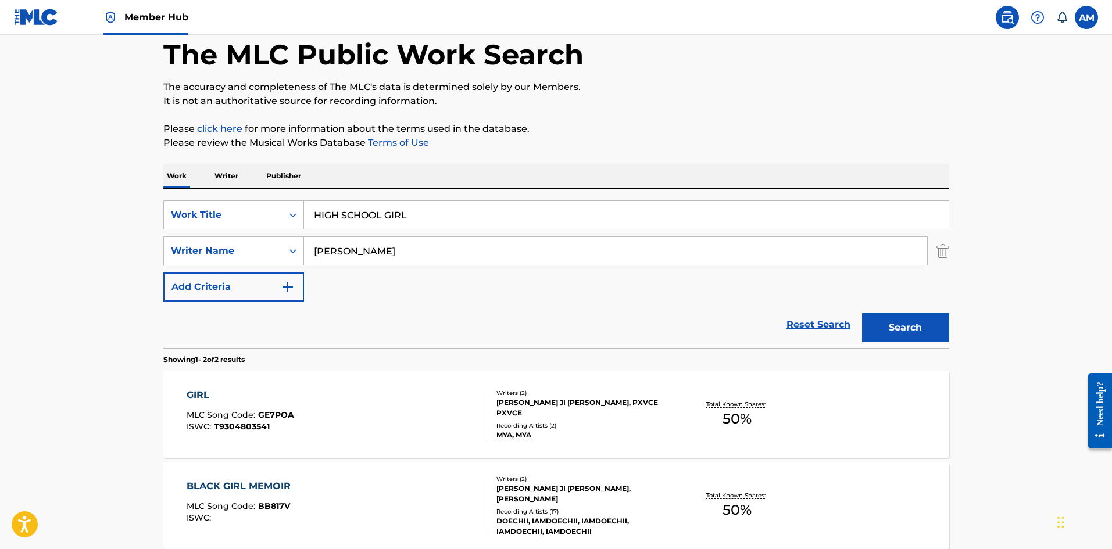
click at [94, 214] on main "The MLC Public Work Search The accuracy and completeness of The MLC's data is d…" at bounding box center [556, 293] width 1112 height 633
paste input "XTASY (REMIX) [FEAT. DOECHII]"
drag, startPoint x: 506, startPoint y: 212, endPoint x: 380, endPoint y: 214, distance: 125.5
click at [380, 214] on input "XTASY (REMIX) [FEAT. DOECHII]" at bounding box center [626, 215] width 644 height 28
type input "XTASY (REMIX"
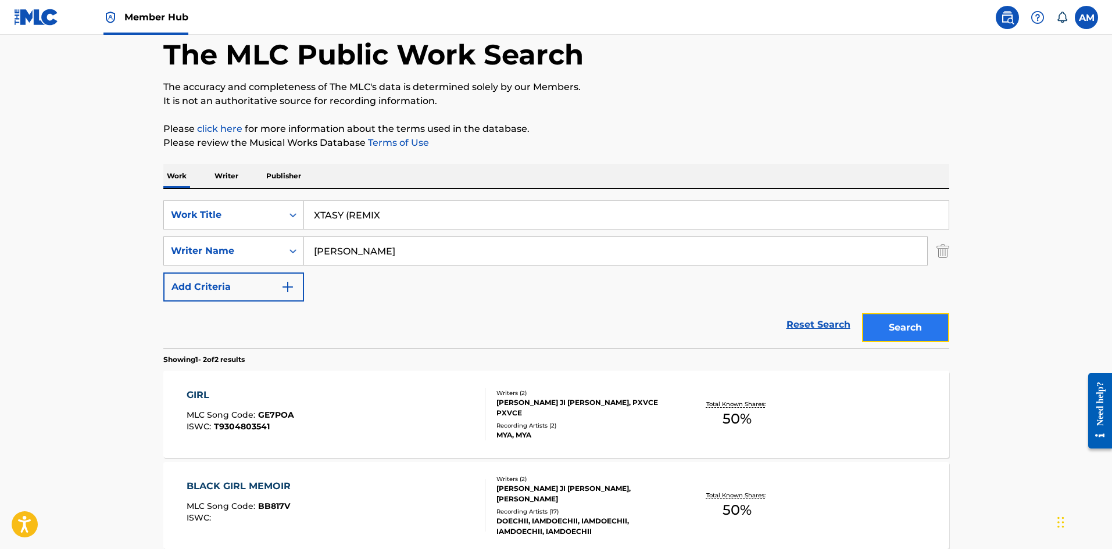
click at [898, 324] on button "Search" at bounding box center [905, 327] width 87 height 29
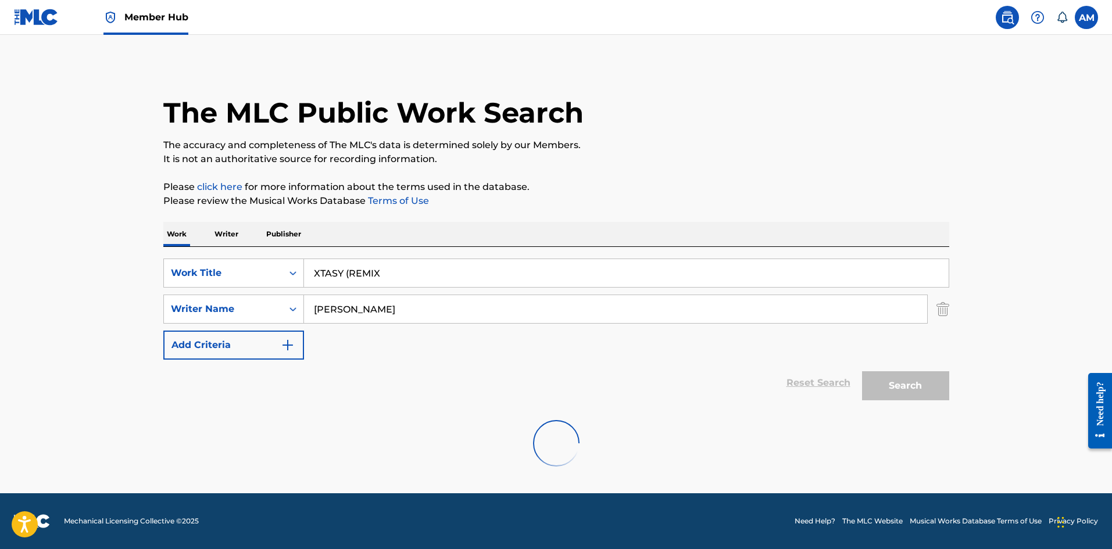
scroll to position [0, 0]
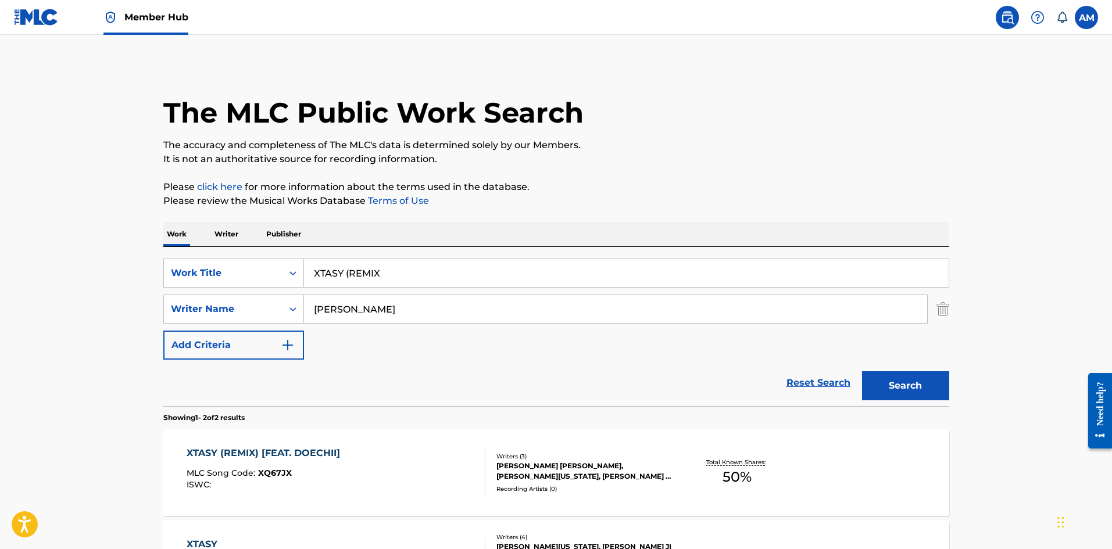
click at [332, 449] on div "XTASY (REMIX) [FEAT. DOECHII]" at bounding box center [266, 453] width 159 height 14
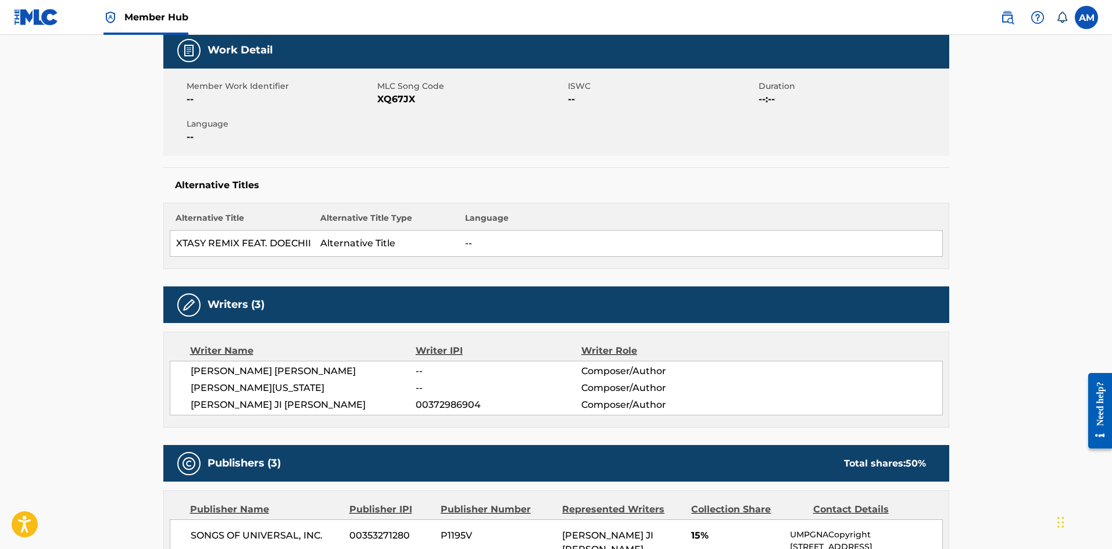
scroll to position [174, 0]
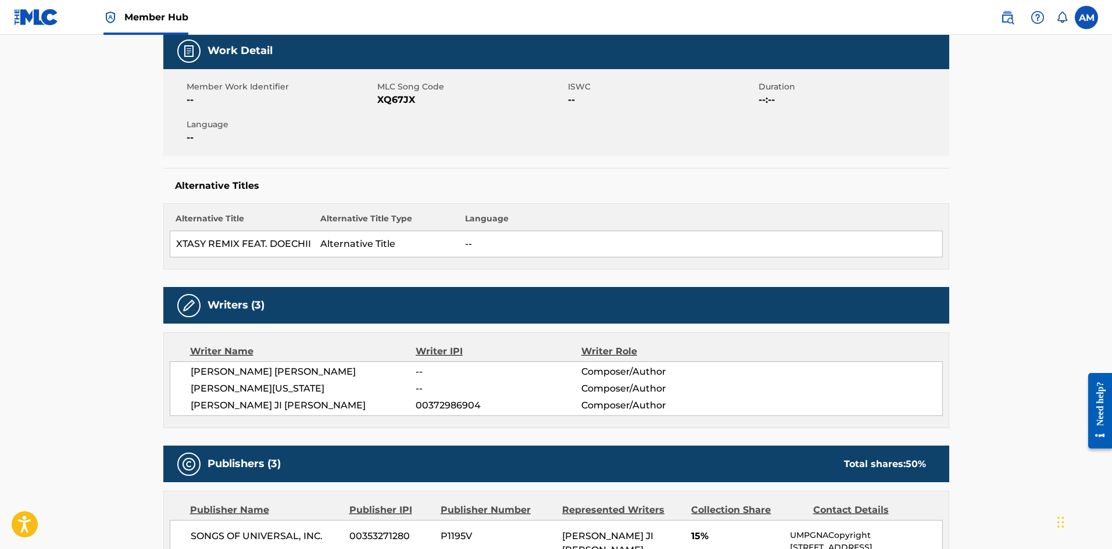
click at [407, 102] on span "XQ67JX" at bounding box center [471, 100] width 188 height 14
copy span "XQ67JX"
